Goal: Information Seeking & Learning: Find specific fact

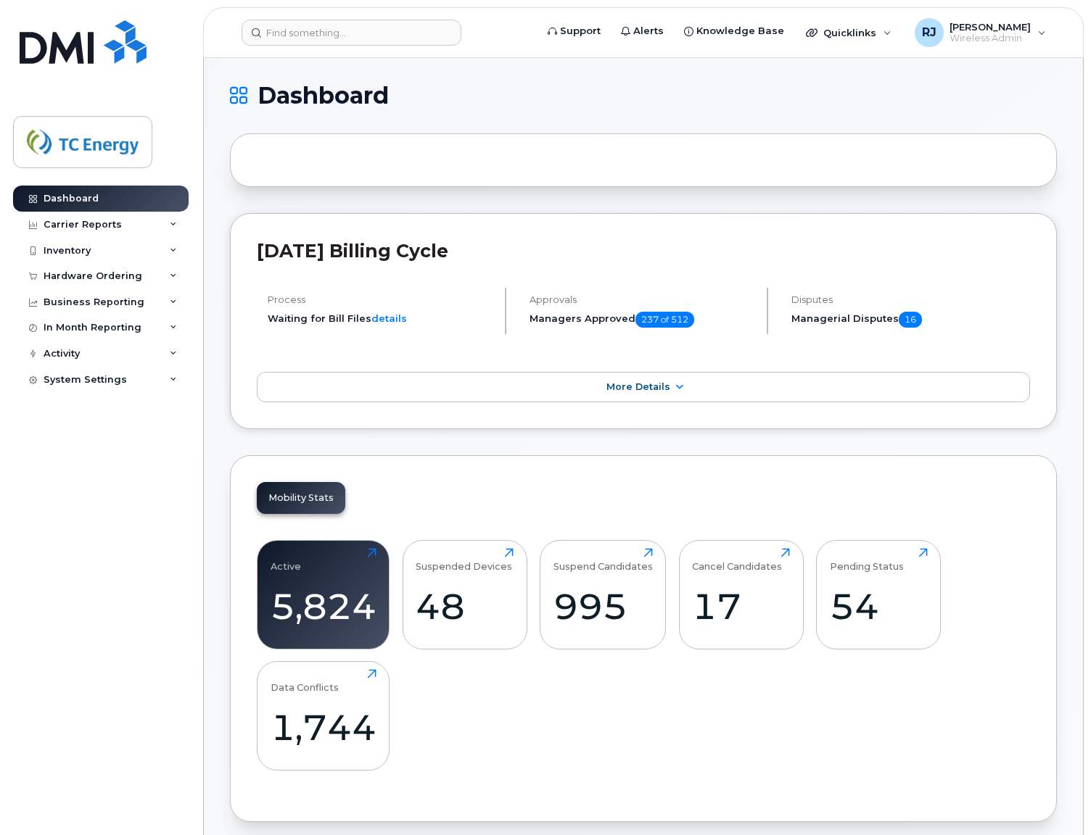
drag, startPoint x: 88, startPoint y: 223, endPoint x: 83, endPoint y: 241, distance: 19.5
click at [88, 223] on div "Carrier Reports" at bounding box center [83, 225] width 78 height 12
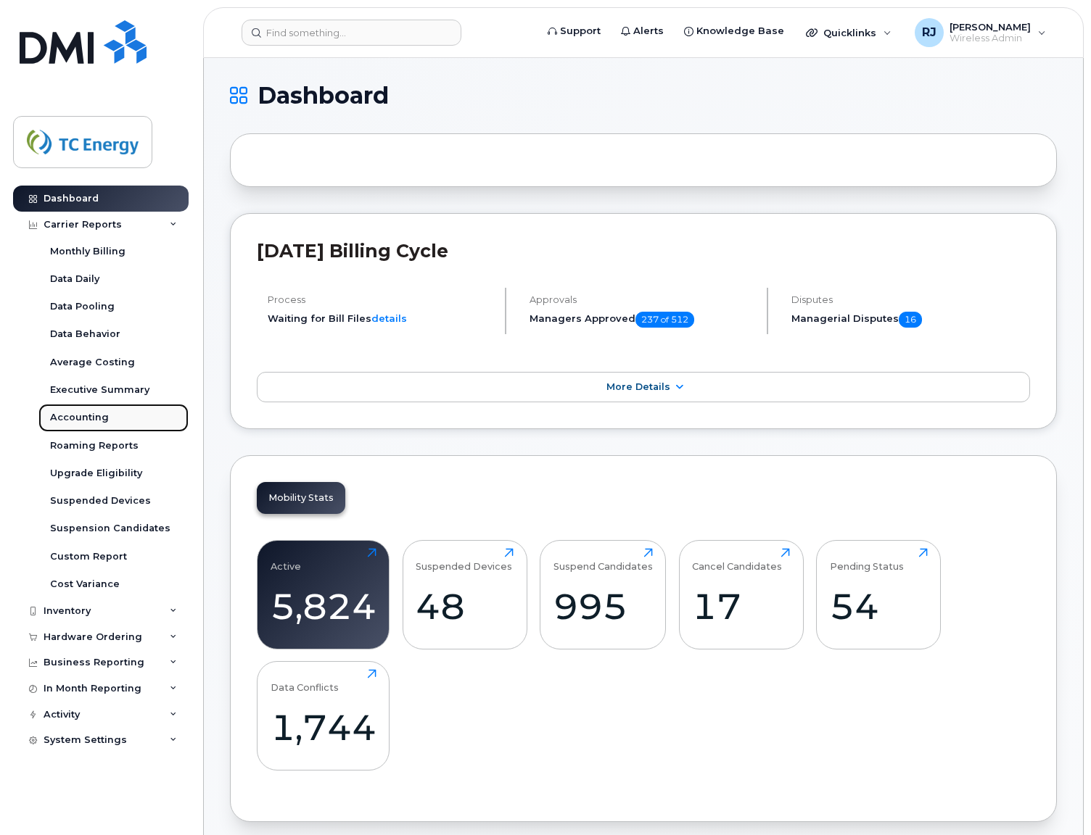
click at [72, 420] on div "Accounting" at bounding box center [79, 417] width 59 height 13
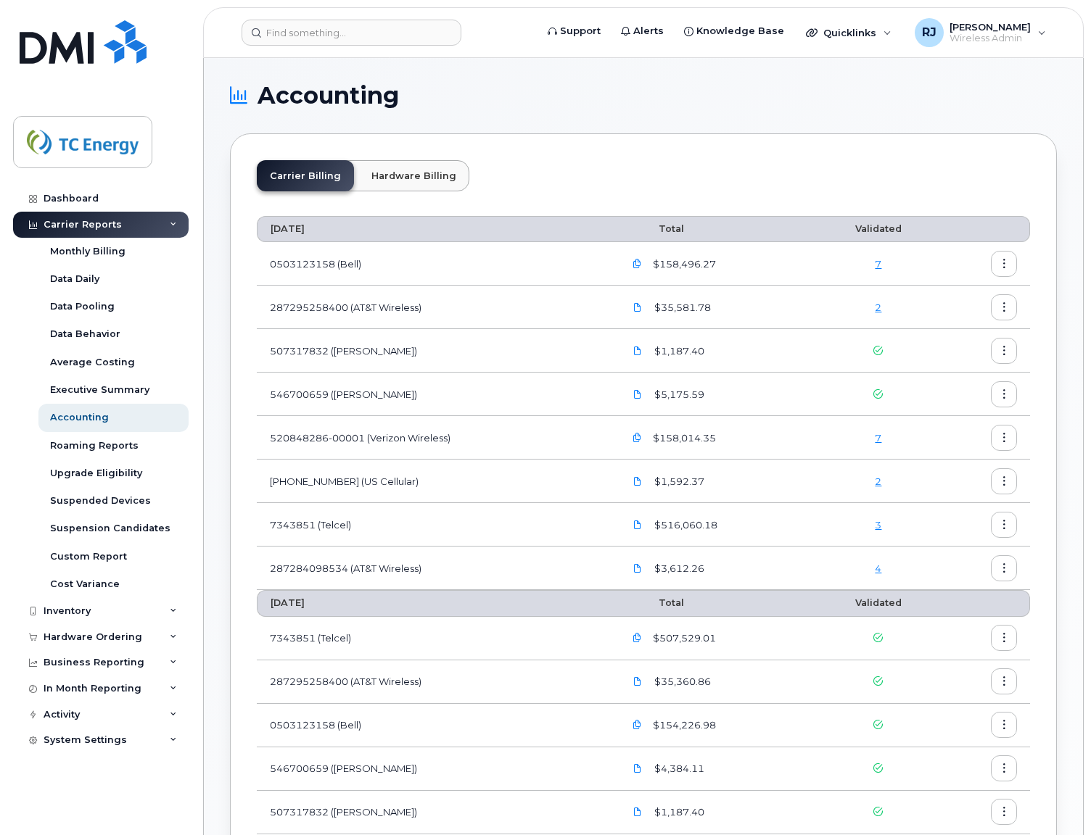
click at [879, 526] on link "3" at bounding box center [878, 525] width 7 height 12
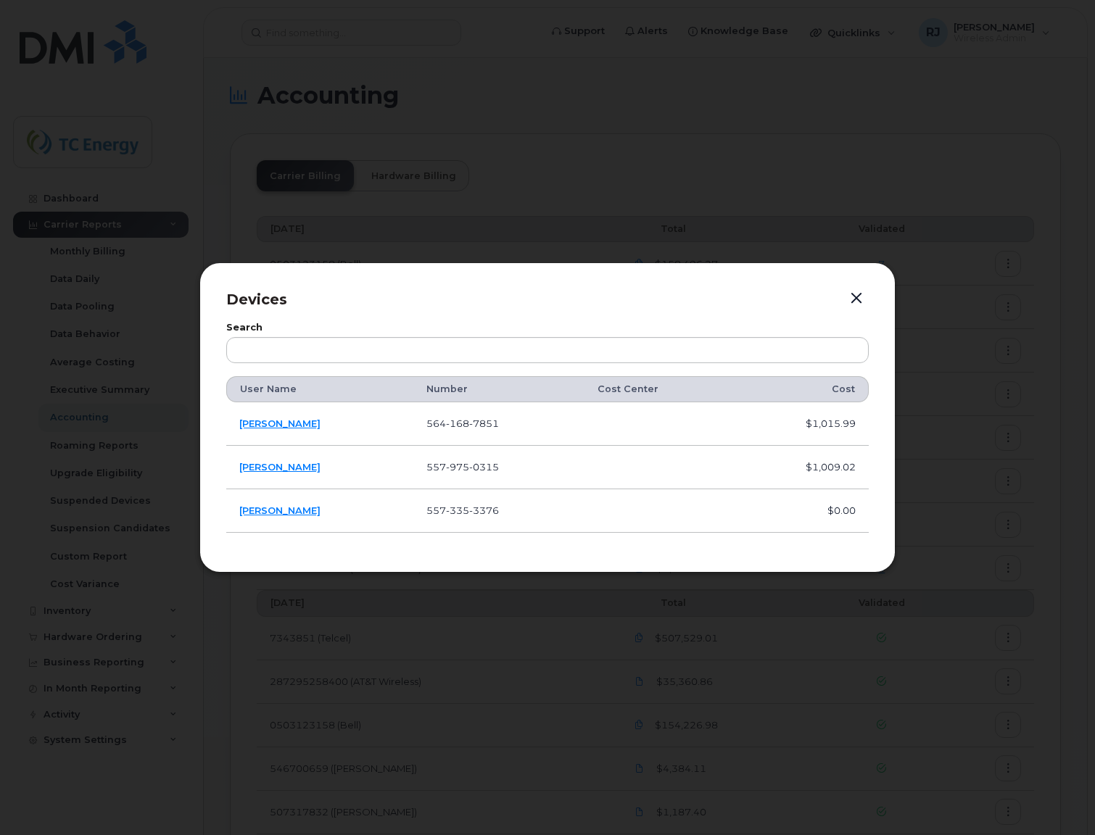
click at [855, 300] on button "button" at bounding box center [857, 299] width 22 height 20
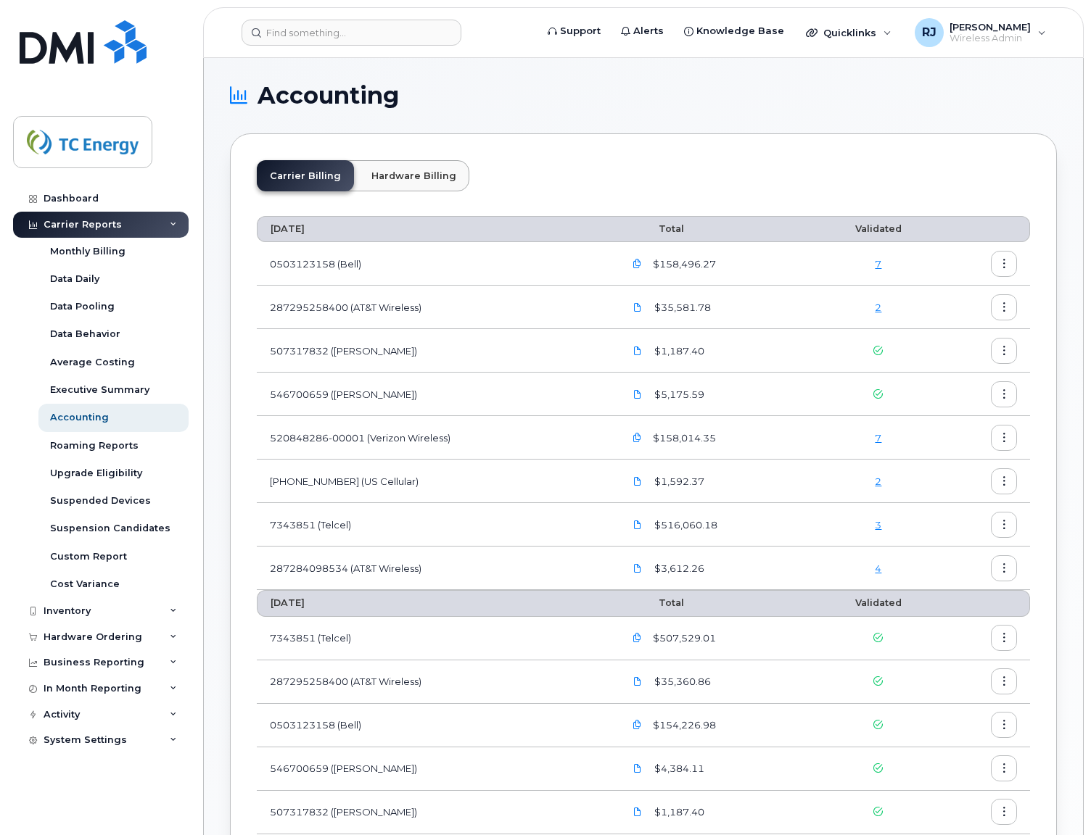
click at [880, 441] on link "7" at bounding box center [878, 438] width 7 height 12
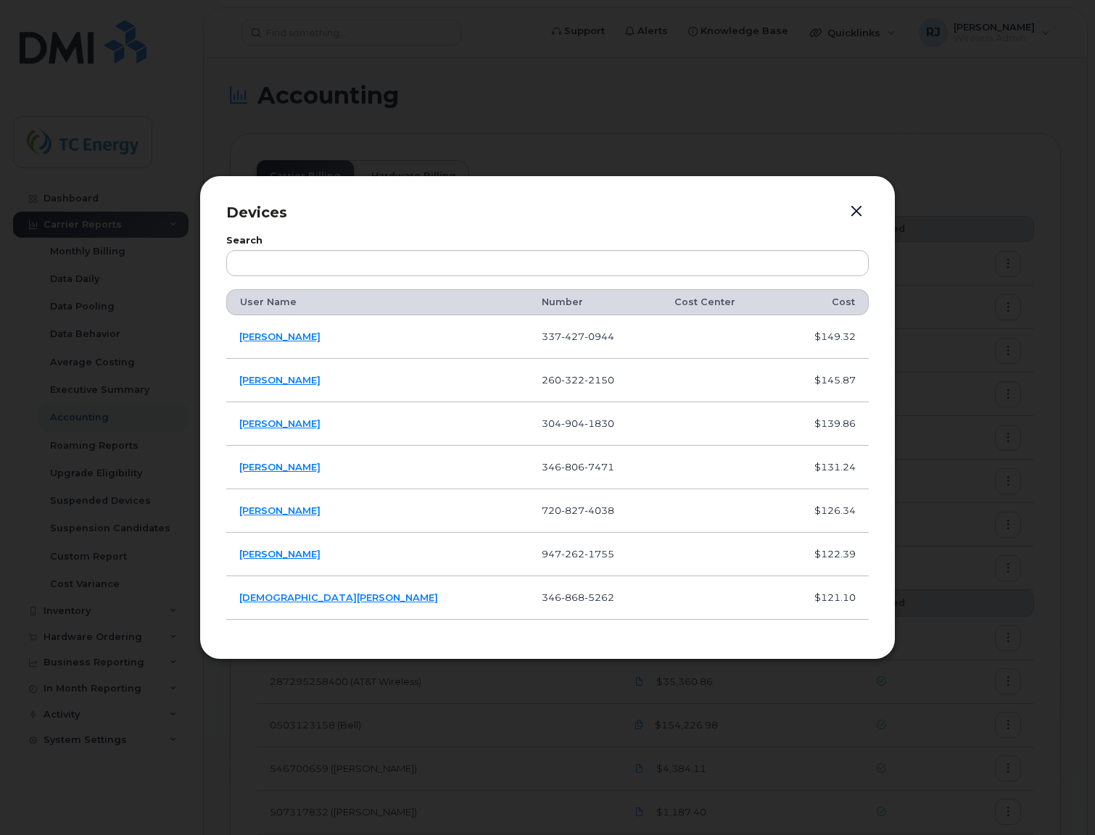
click at [856, 212] on button "button" at bounding box center [857, 212] width 22 height 20
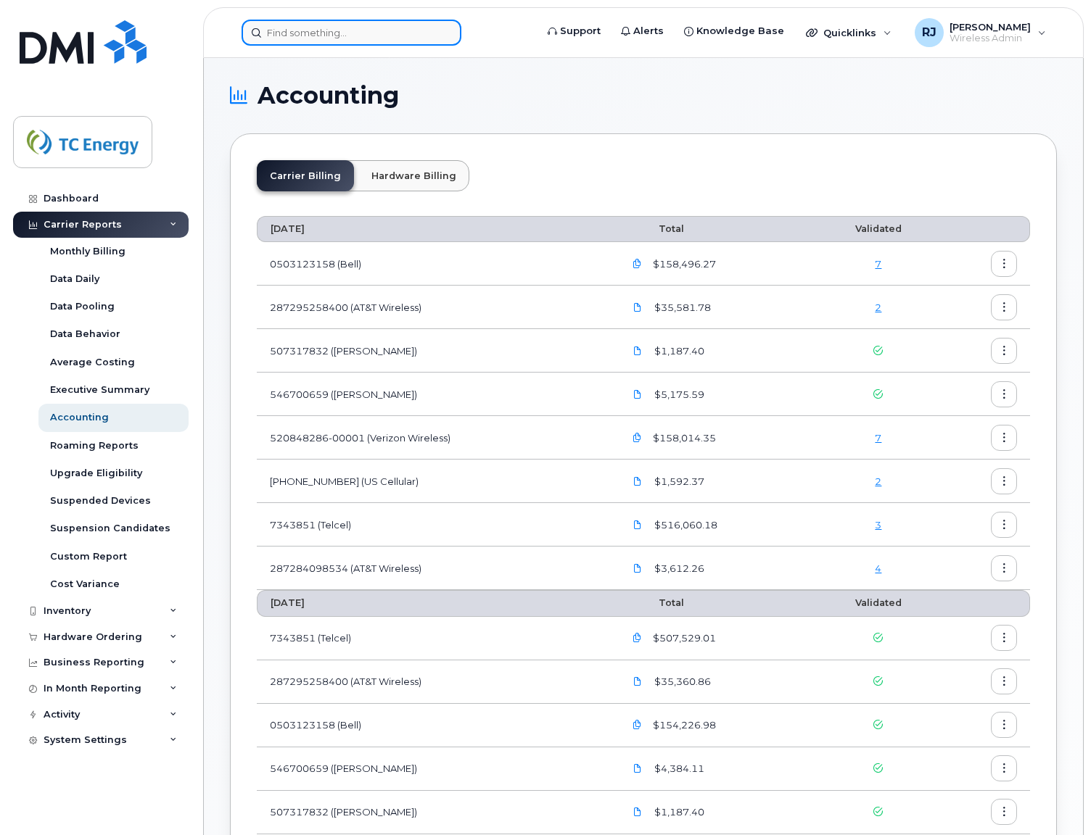
click at [299, 37] on input at bounding box center [351, 33] width 220 height 26
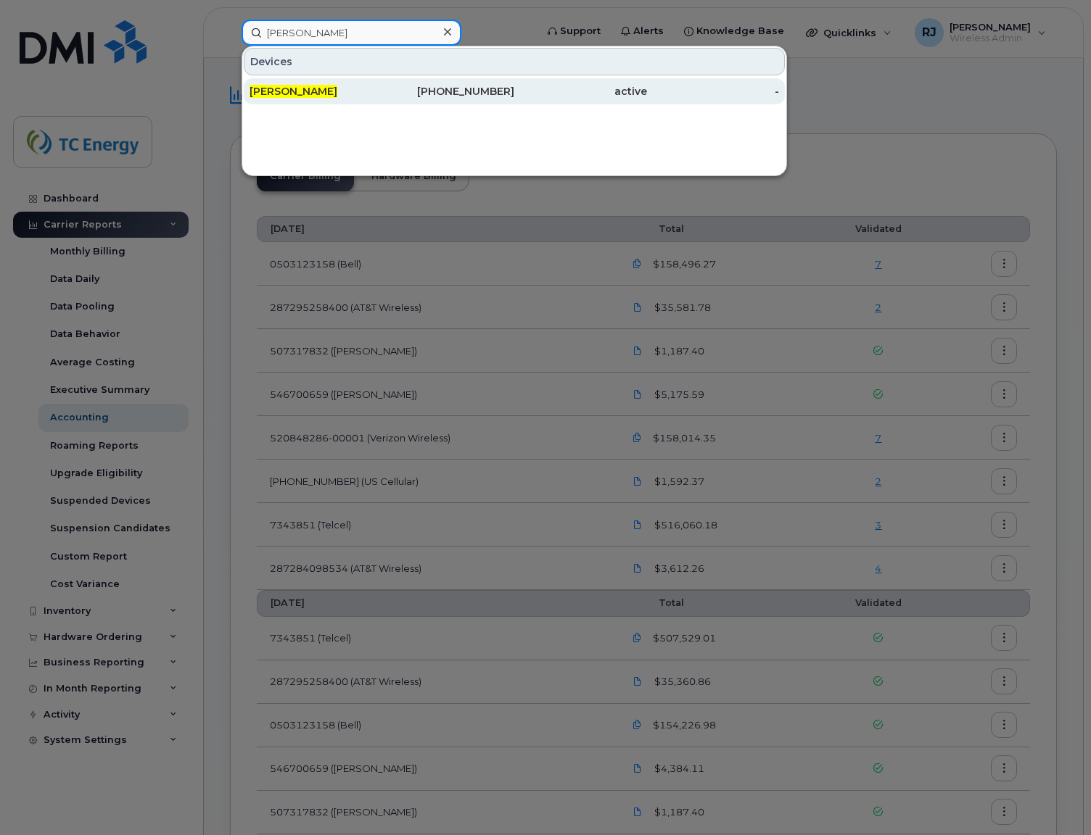
type input "hunter clark"
click at [511, 102] on div "337-427-0944" at bounding box center [448, 91] width 133 height 26
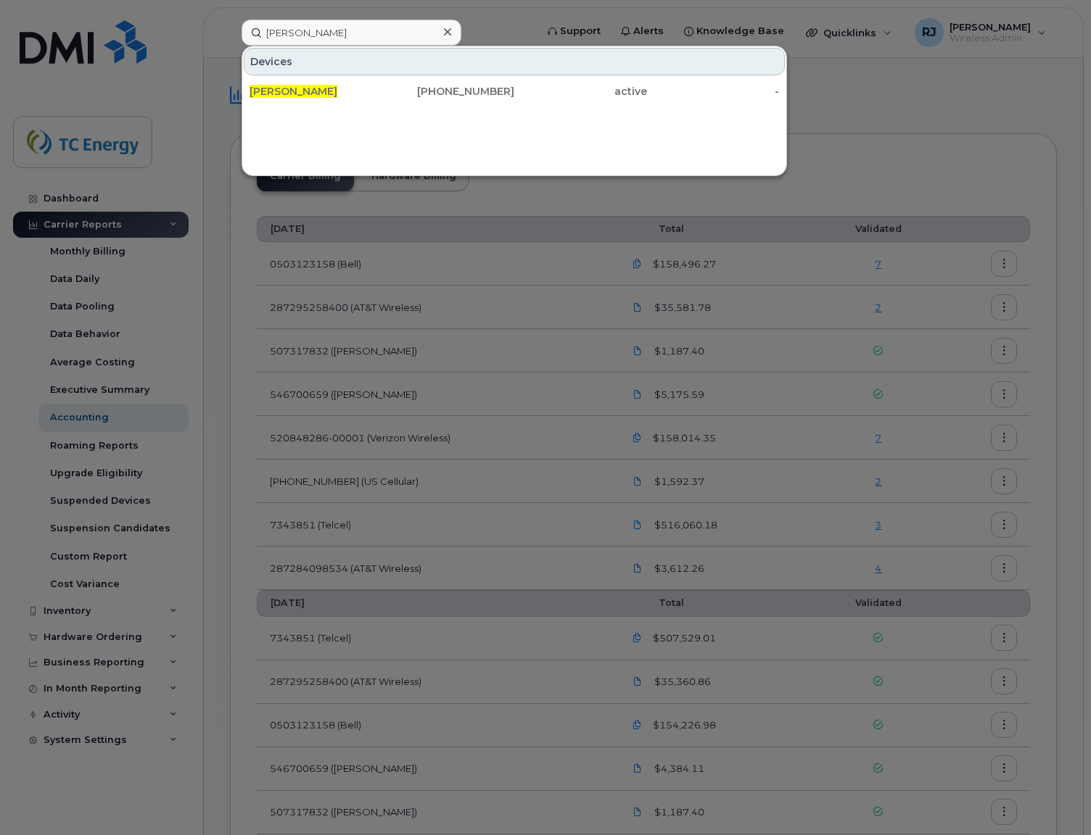
click at [992, 110] on div at bounding box center [545, 417] width 1091 height 835
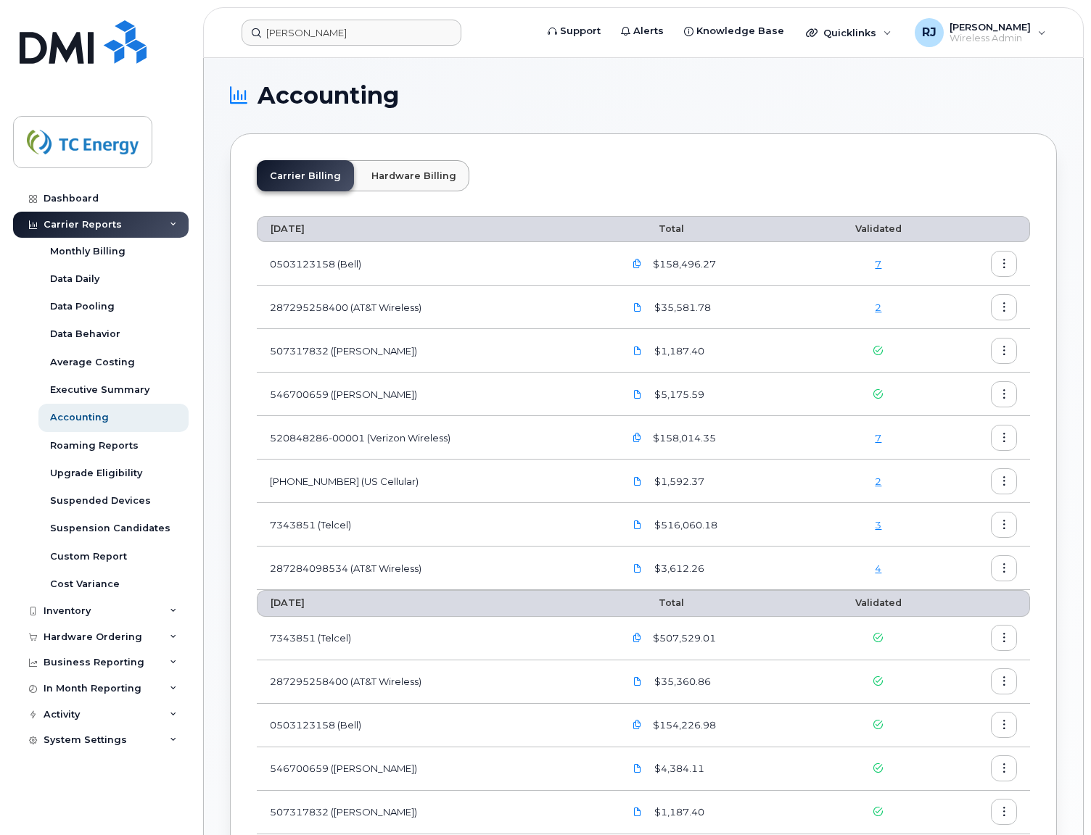
click at [876, 265] on link "7" at bounding box center [878, 264] width 7 height 12
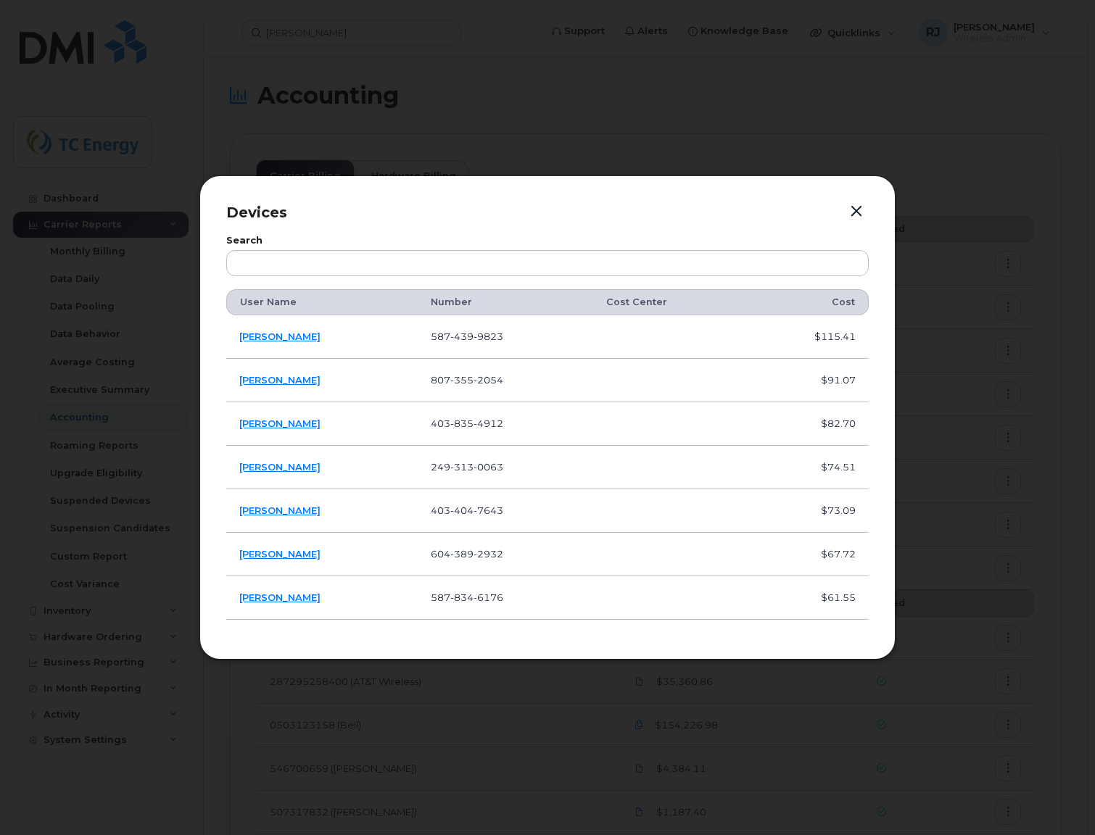
click at [446, 636] on div "Devices Search User Name Number Cost Center Cost Dan Cooper 587 439 9823 $115.4…" at bounding box center [547, 417] width 696 height 484
click at [854, 212] on button "button" at bounding box center [857, 212] width 22 height 20
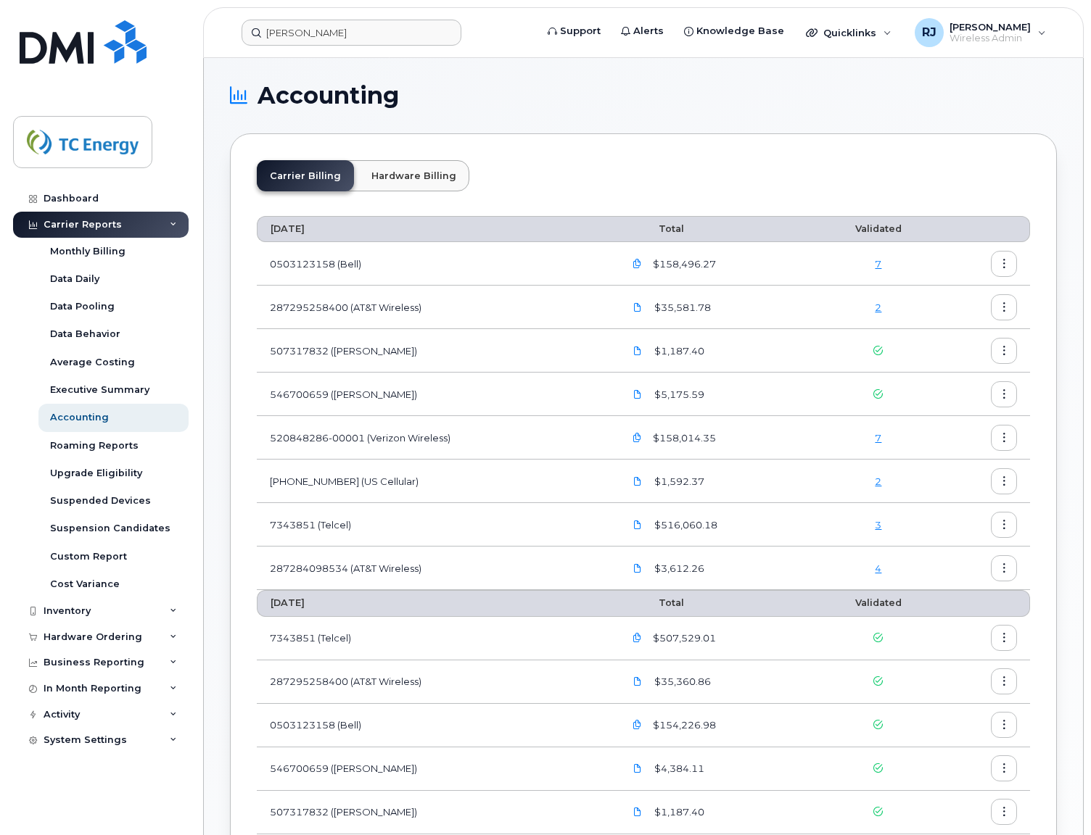
click at [856, 155] on div "Carrier Billing Hardware Billing August 2025 Total Validated 0503123158 (Bell) …" at bounding box center [643, 781] width 827 height 1297
click at [123, 803] on div "Dashboard Carrier Reports Monthly Billing Data Daily Data Pooling Data Behavior…" at bounding box center [102, 500] width 179 height 628
